Goal: Information Seeking & Learning: Learn about a topic

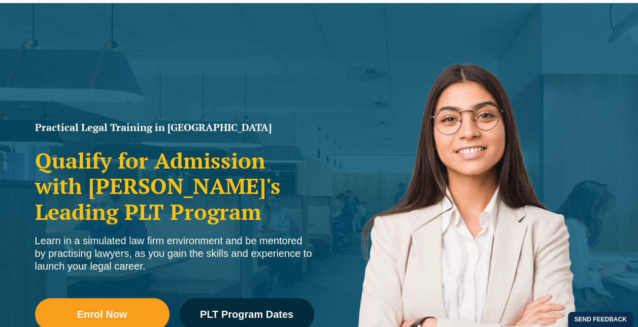
scroll to position [102, 0]
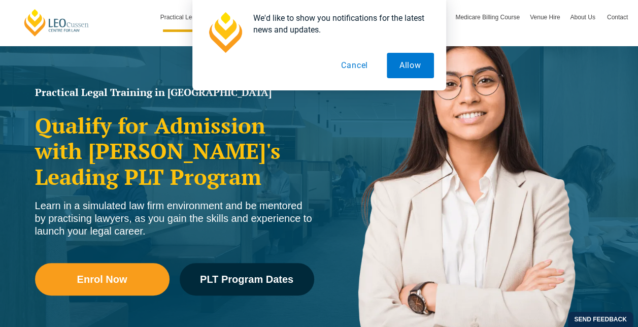
click at [348, 64] on button "Cancel" at bounding box center [354, 65] width 52 height 25
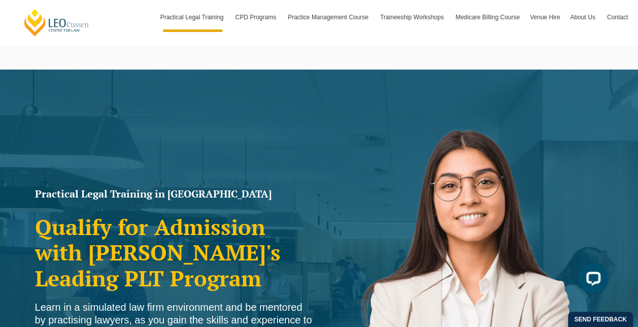
scroll to position [0, 0]
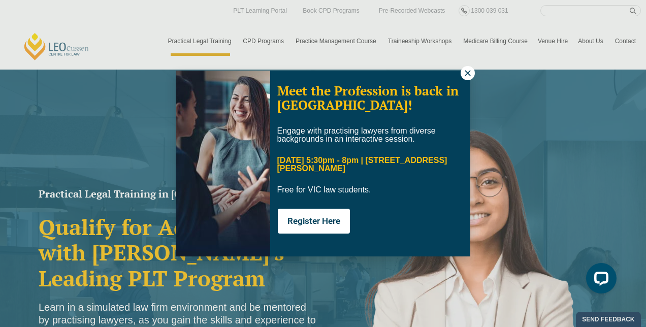
click at [472, 72] on icon at bounding box center [467, 73] width 9 height 9
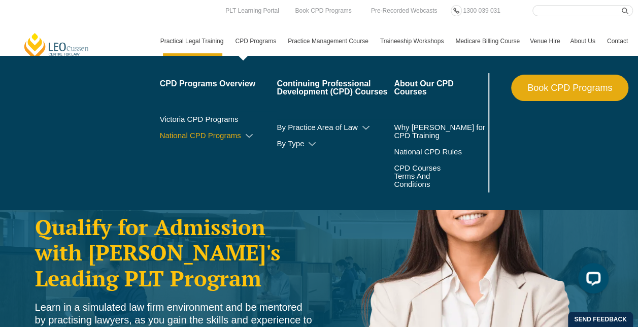
click at [248, 135] on icon at bounding box center [249, 135] width 10 height 7
click at [215, 119] on link "Victoria CPD Programs" at bounding box center [218, 119] width 117 height 8
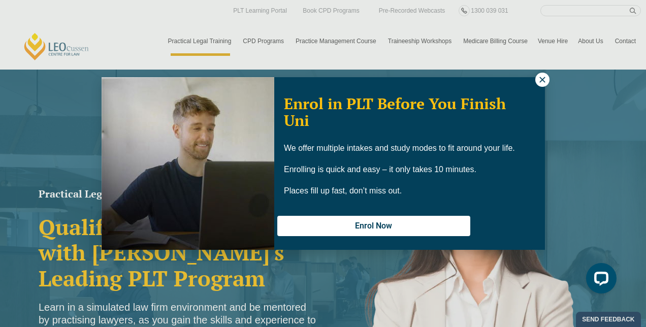
click at [69, 48] on div "Enrol in PLT Before You Finish Uni We offer multiple intakes and study modes to…" at bounding box center [323, 163] width 646 height 327
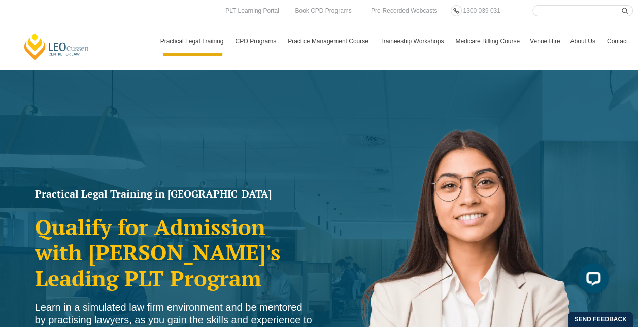
click at [51, 49] on link "[PERSON_NAME] Centre for Law" at bounding box center [57, 46] width 68 height 29
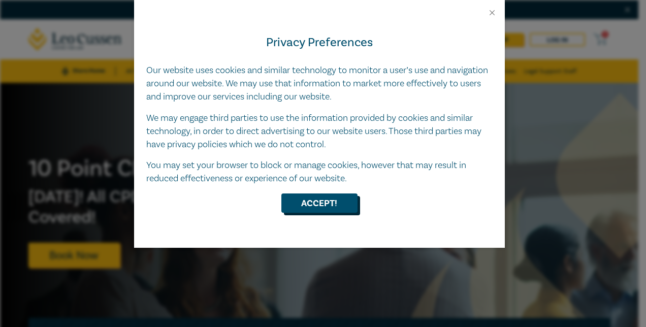
click at [316, 207] on button "Accept!" at bounding box center [319, 202] width 76 height 19
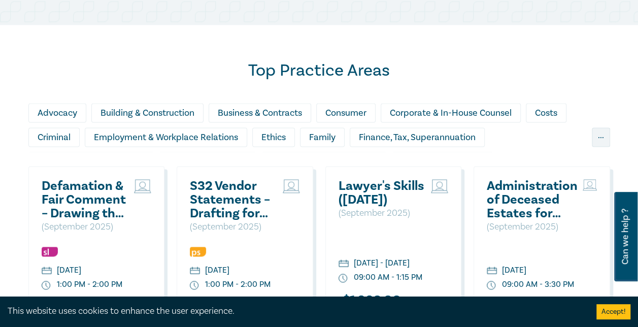
scroll to position [558, 0]
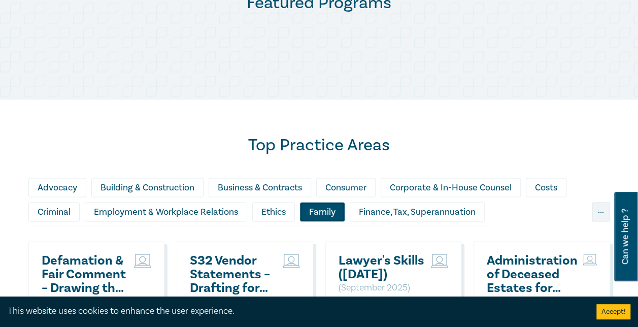
click at [314, 204] on div "Family" at bounding box center [322, 211] width 45 height 19
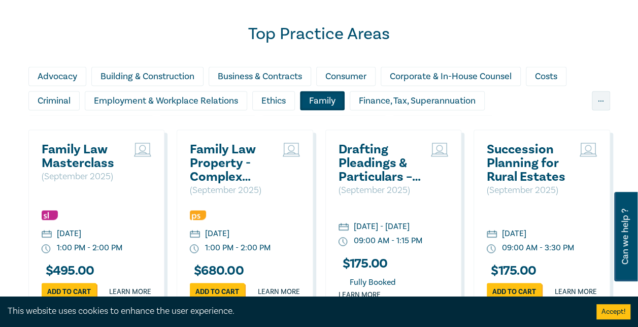
scroll to position [711, 0]
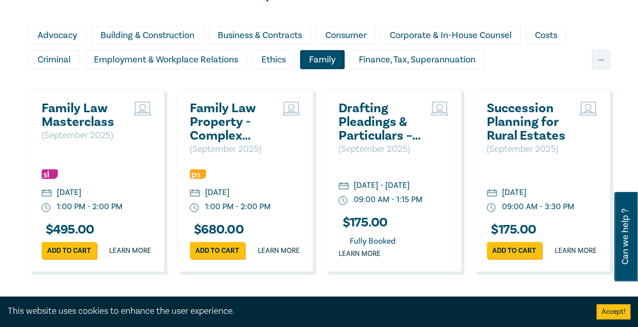
click at [86, 111] on h2 "Family Law Masterclass" at bounding box center [86, 115] width 88 height 27
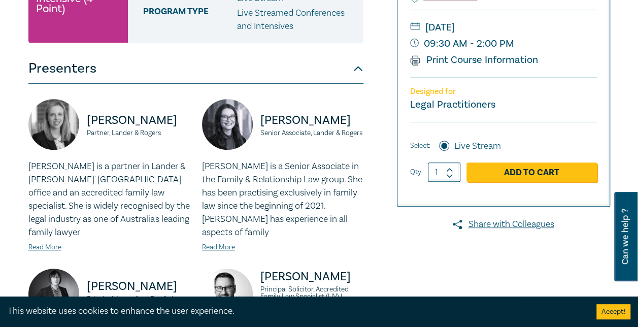
scroll to position [102, 0]
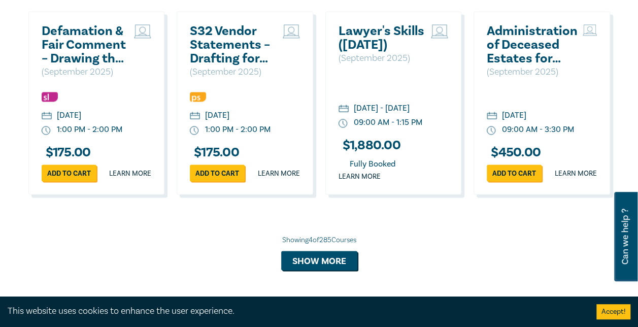
scroll to position [686, 0]
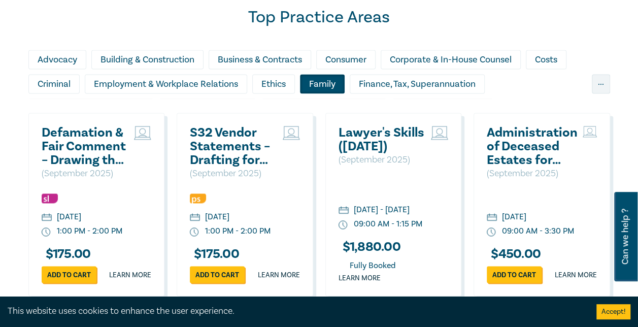
click at [314, 77] on div "Family" at bounding box center [322, 83] width 45 height 19
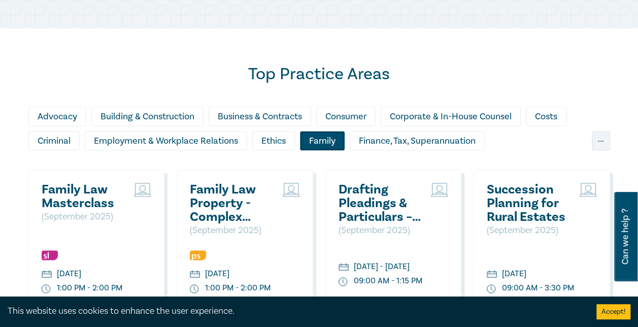
scroll to position [585, 0]
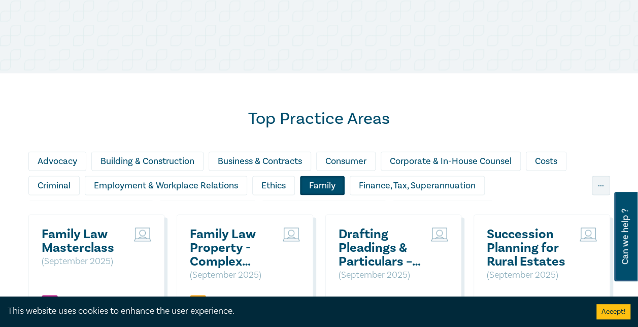
click at [334, 183] on div "Family" at bounding box center [322, 185] width 45 height 19
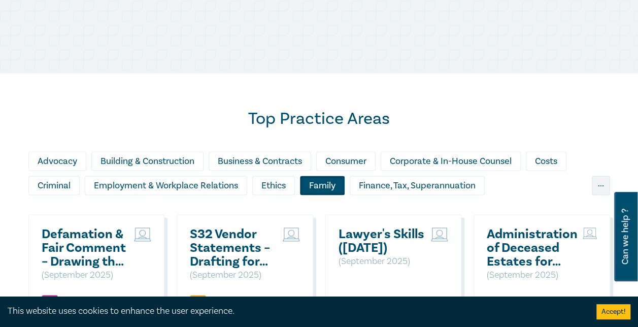
click at [329, 178] on div "Family" at bounding box center [322, 185] width 45 height 19
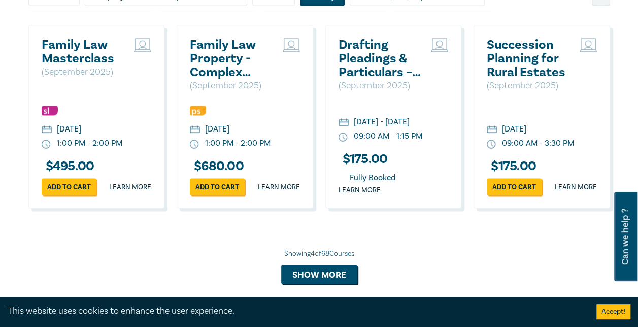
scroll to position [839, 0]
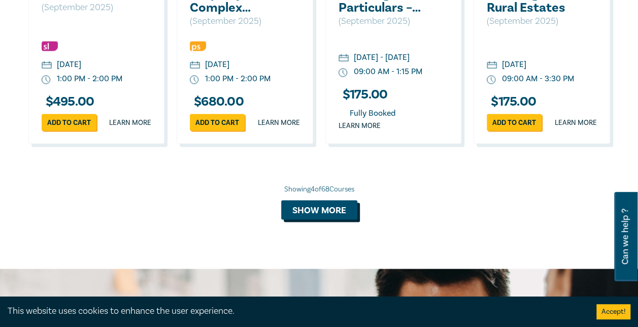
click at [310, 219] on button "Show more" at bounding box center [319, 209] width 76 height 19
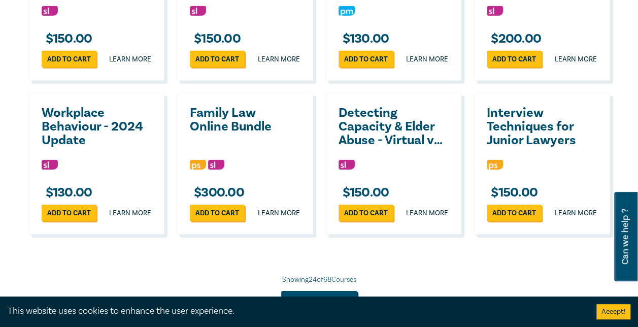
scroll to position [1803, 0]
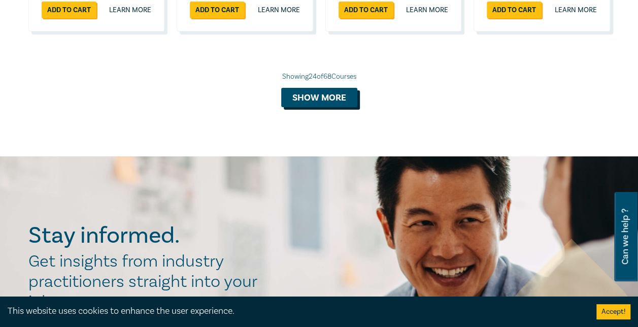
click at [309, 107] on button "Show more" at bounding box center [319, 97] width 76 height 19
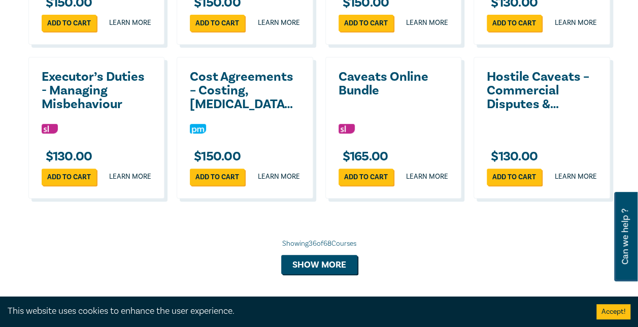
scroll to position [2159, 0]
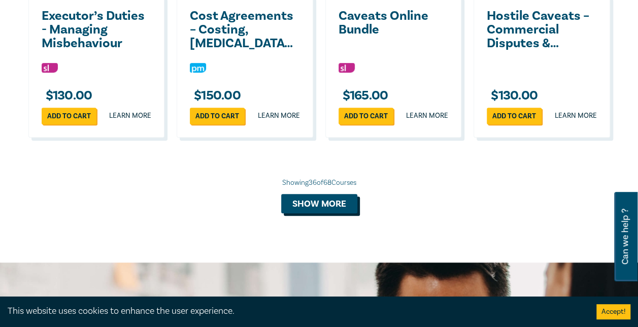
click at [316, 213] on button "Show more" at bounding box center [319, 203] width 76 height 19
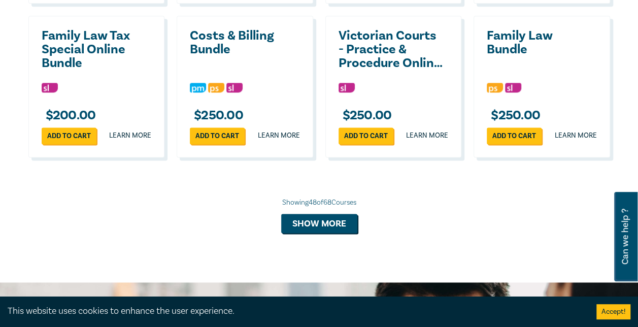
scroll to position [2666, 0]
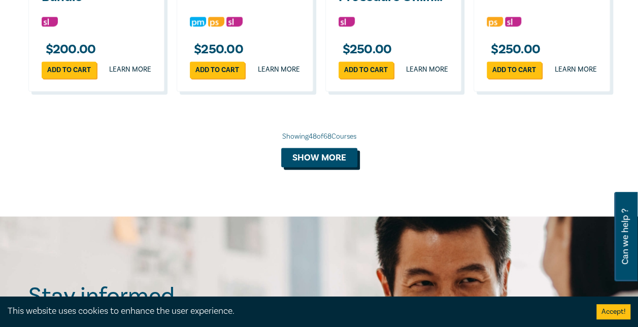
click at [302, 167] on button "Show more" at bounding box center [319, 157] width 76 height 19
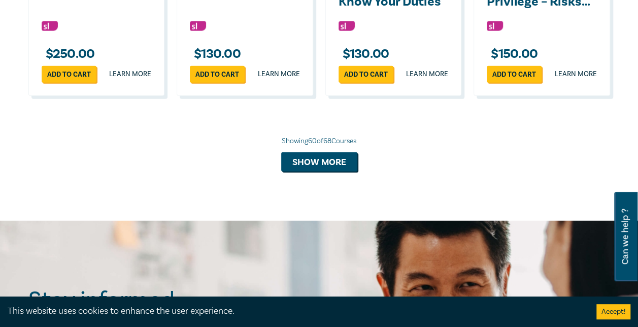
scroll to position [3174, 0]
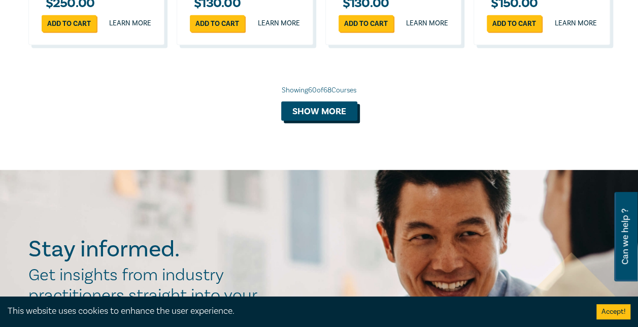
click at [326, 121] on button "Show more" at bounding box center [319, 111] width 76 height 19
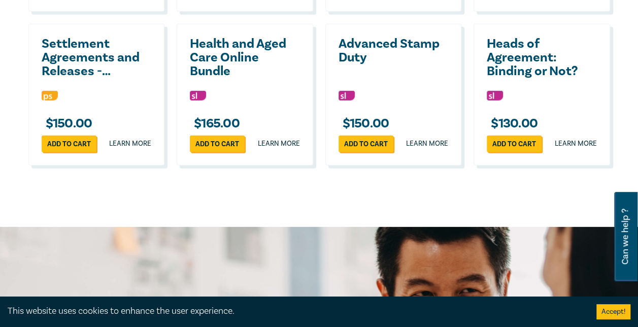
scroll to position [3377, 0]
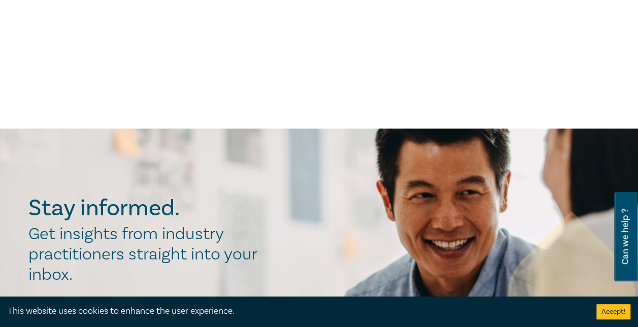
scroll to position [406, 0]
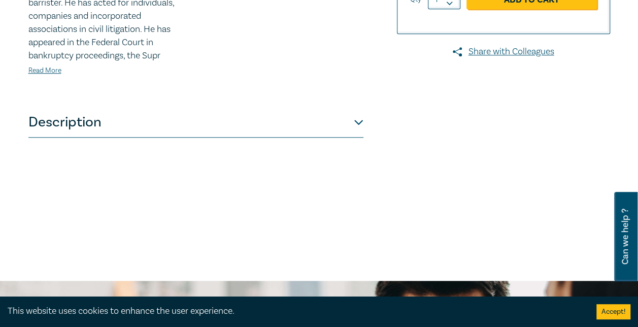
click at [354, 118] on button "Description" at bounding box center [195, 122] width 335 height 30
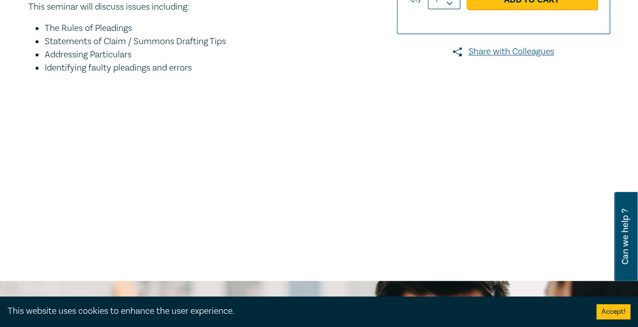
scroll to position [305, 0]
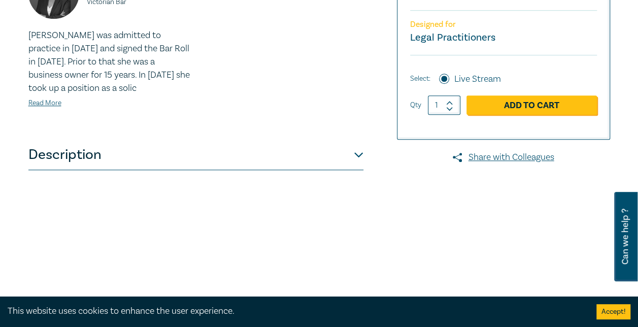
scroll to position [457, 0]
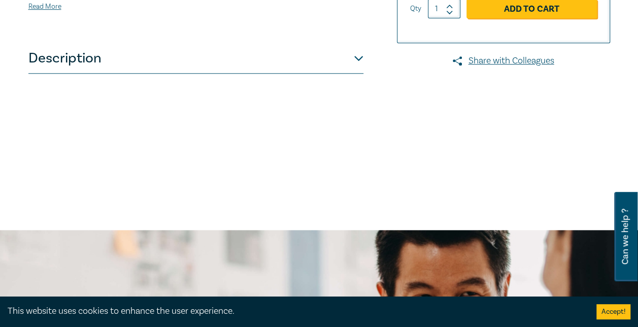
click at [361, 74] on button "Description" at bounding box center [195, 58] width 335 height 30
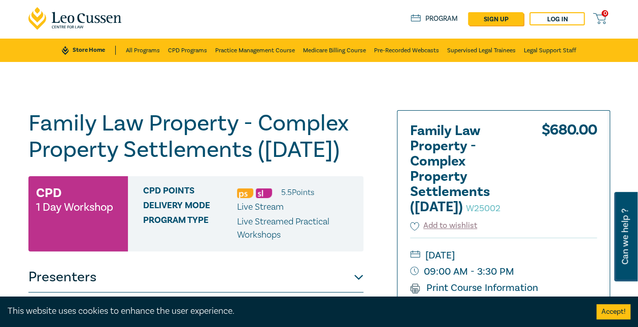
scroll to position [0, 0]
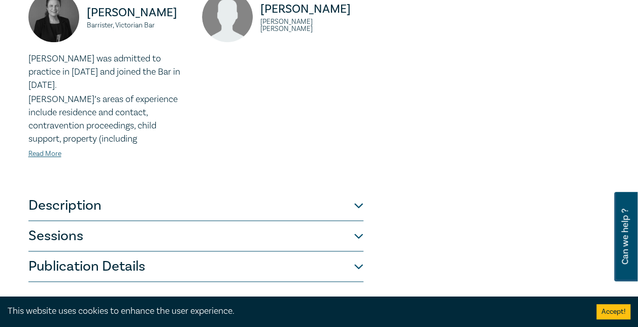
scroll to position [609, 0]
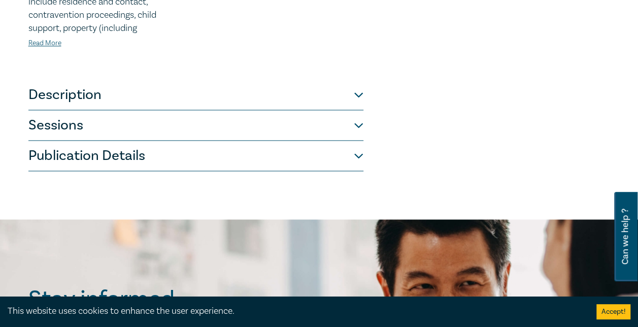
click at [360, 82] on button "Description" at bounding box center [195, 95] width 335 height 30
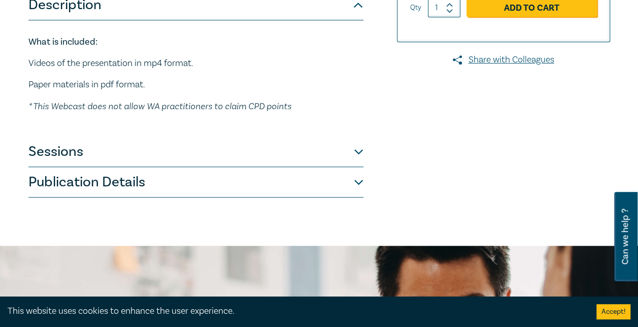
scroll to position [403, 0]
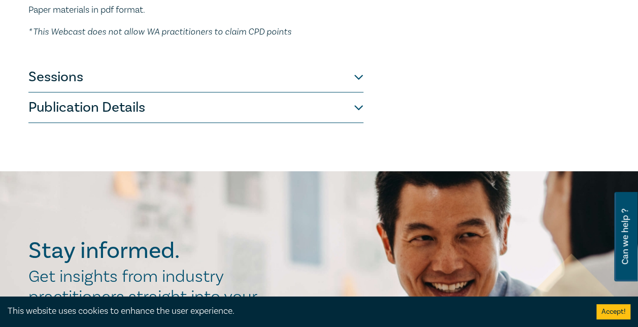
click at [351, 74] on button "Sessions" at bounding box center [195, 77] width 335 height 30
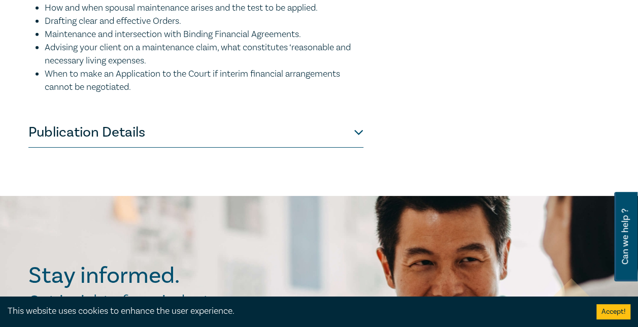
click at [349, 130] on button "Publication Details" at bounding box center [195, 132] width 335 height 30
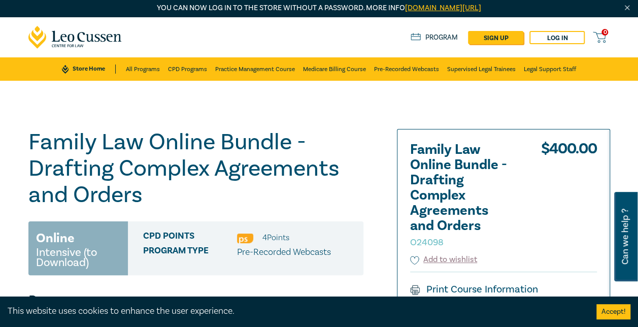
scroll to position [0, 0]
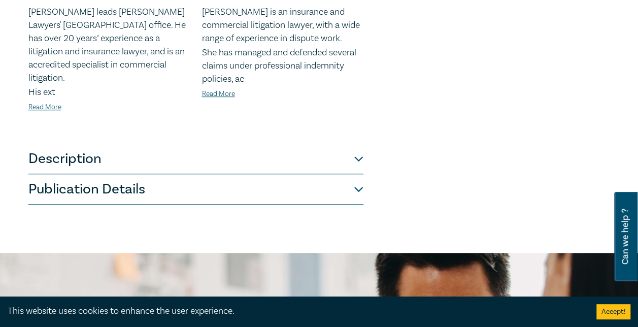
scroll to position [406, 0]
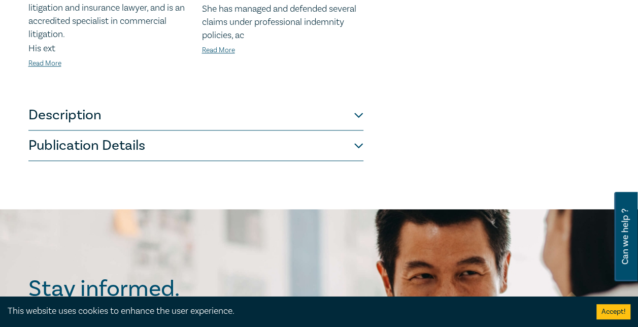
click at [359, 104] on button "Description" at bounding box center [195, 115] width 335 height 30
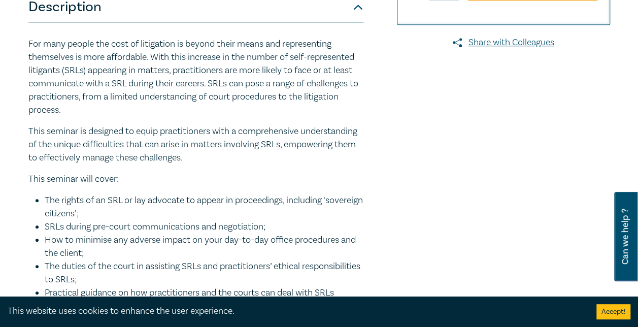
scroll to position [554, 0]
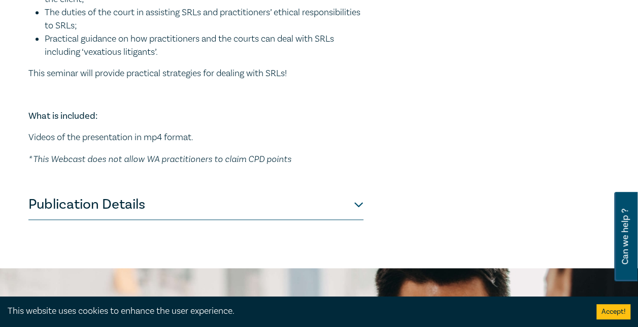
click at [352, 205] on button "Publication Details" at bounding box center [195, 204] width 335 height 30
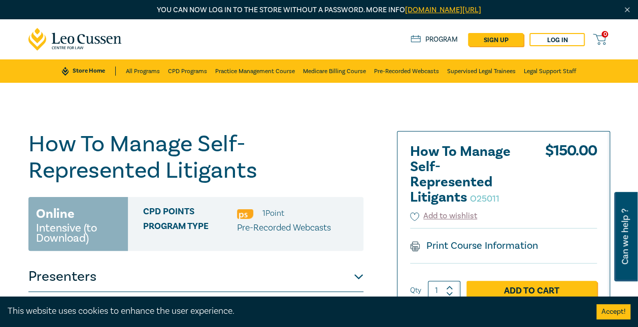
scroll to position [0, 0]
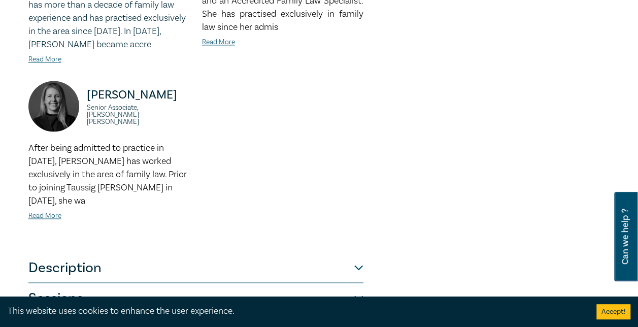
scroll to position [812, 0]
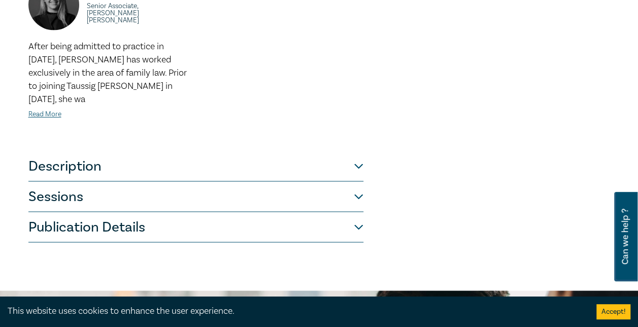
click at [322, 190] on button "Sessions" at bounding box center [195, 196] width 335 height 30
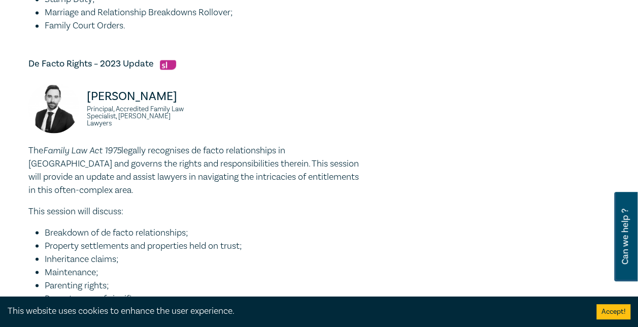
scroll to position [804, 0]
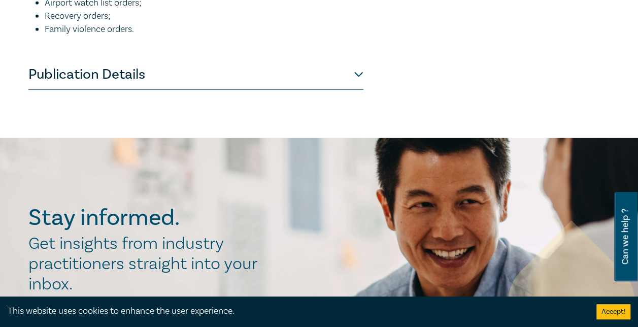
click at [122, 75] on button "Publication Details" at bounding box center [195, 74] width 335 height 30
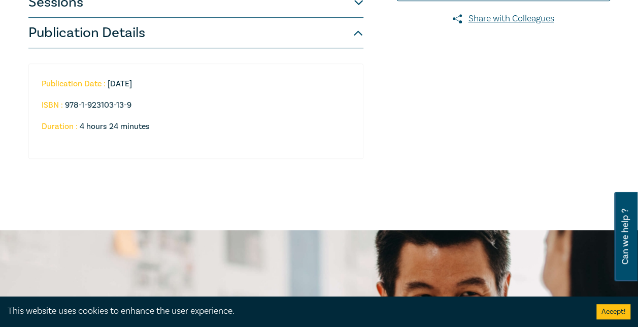
scroll to position [207, 0]
